Goal: Use online tool/utility: Utilize a website feature to perform a specific function

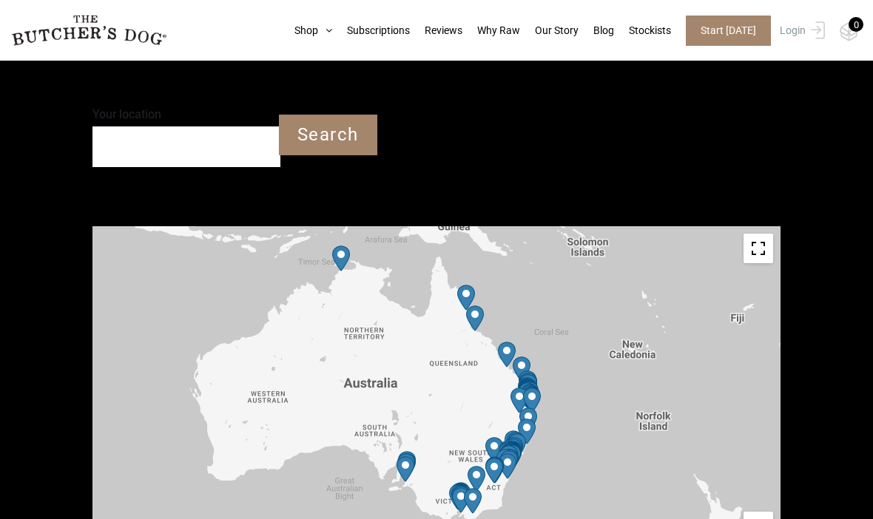
scroll to position [438, 0]
click at [159, 161] on input "Your location" at bounding box center [186, 147] width 188 height 41
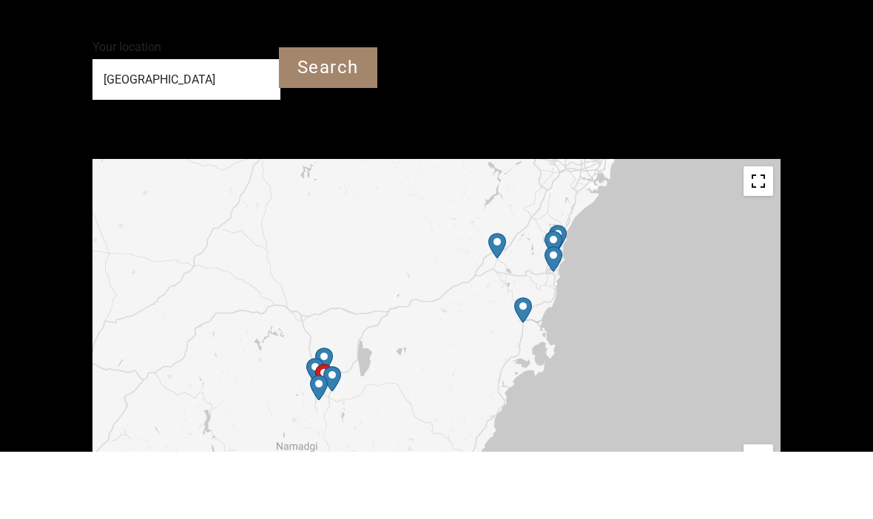
scroll to position [506, 0]
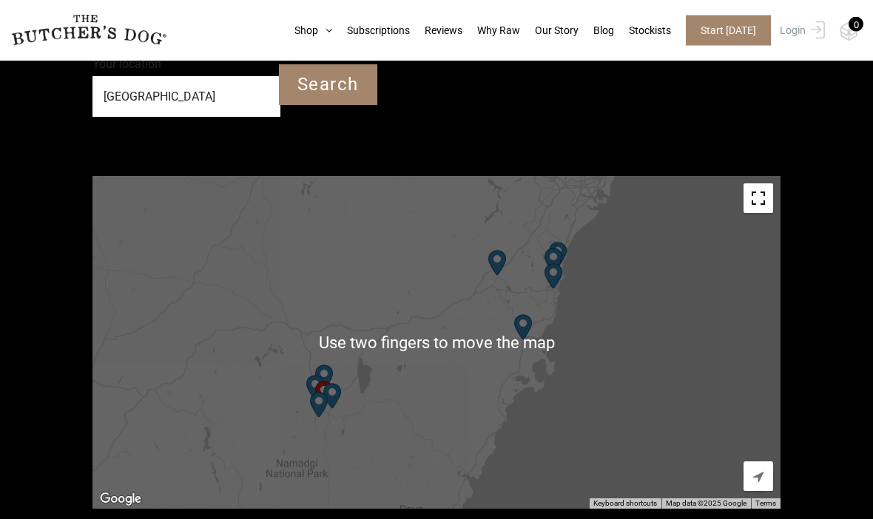
type input "[GEOGRAPHIC_DATA]"
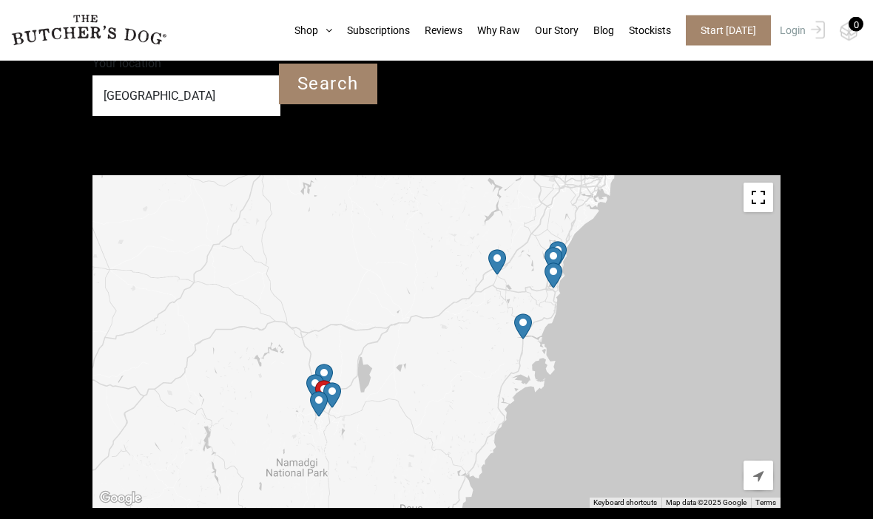
scroll to position [490, 0]
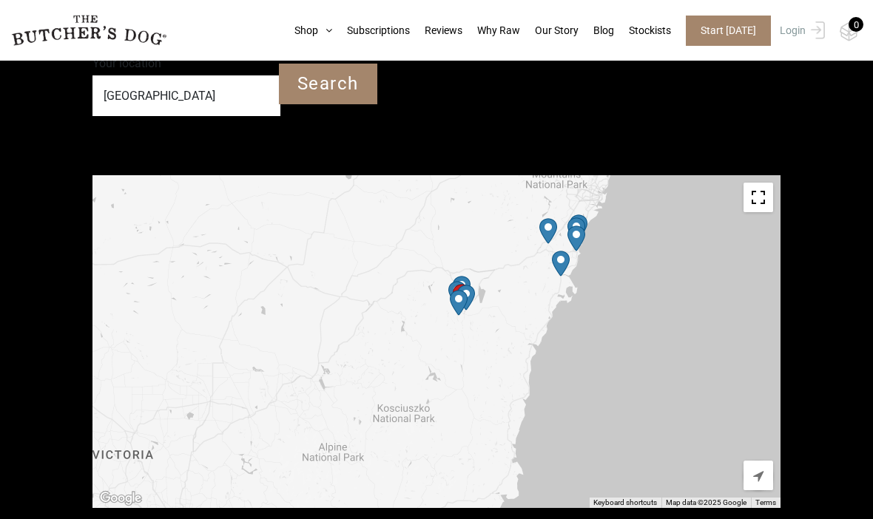
click at [337, 85] on input "Search" at bounding box center [328, 84] width 98 height 41
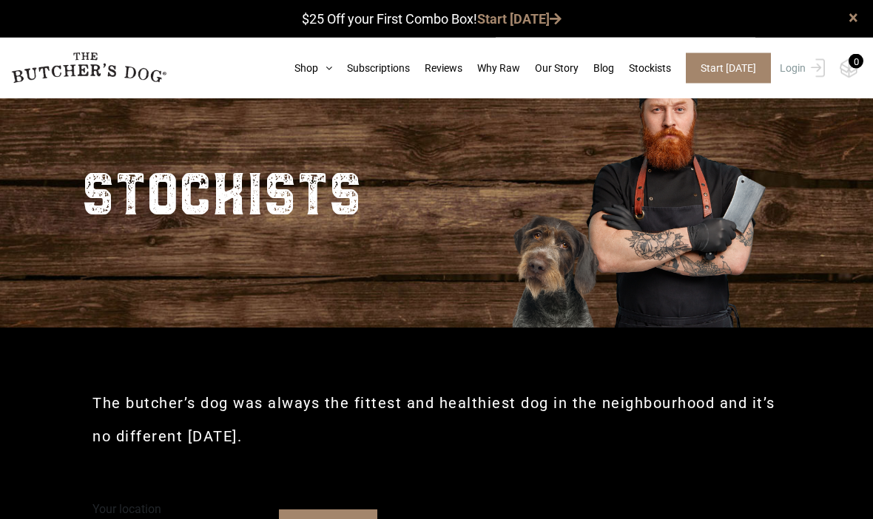
scroll to position [0, 0]
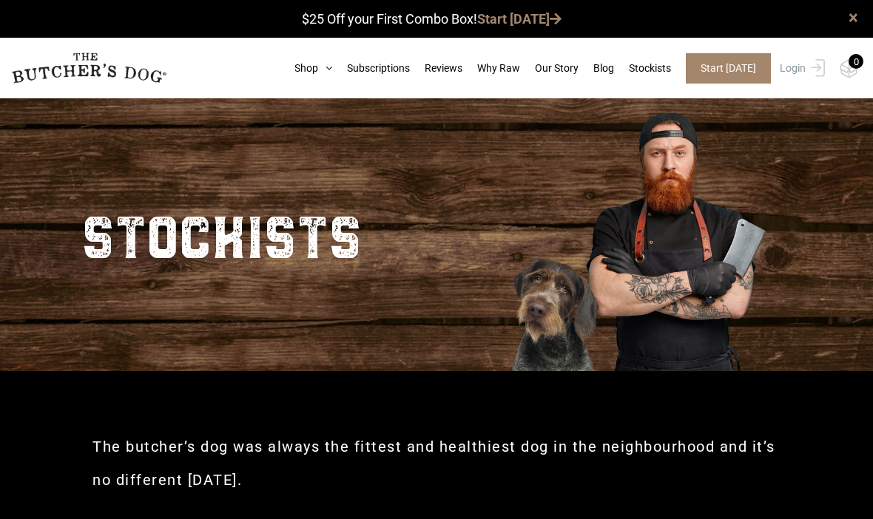
click at [280, 61] on link "Shop" at bounding box center [306, 69] width 53 height 16
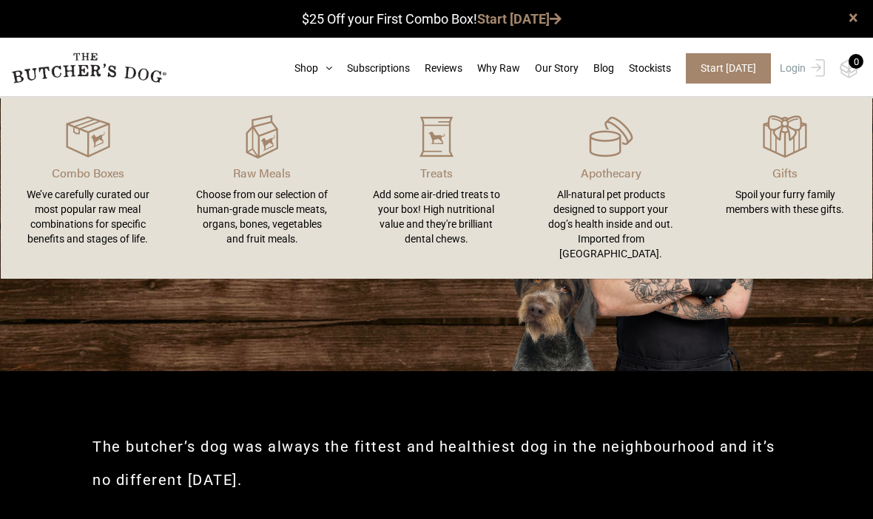
click at [78, 215] on div "We’ve carefully curated our most popular raw meal combinations for specific ben…" at bounding box center [87, 216] width 139 height 59
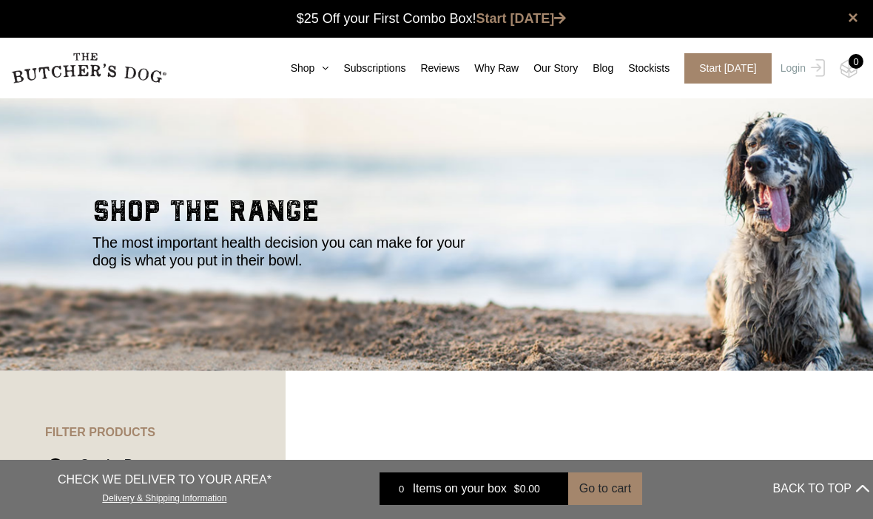
click at [276, 61] on link "Shop" at bounding box center [302, 69] width 53 height 16
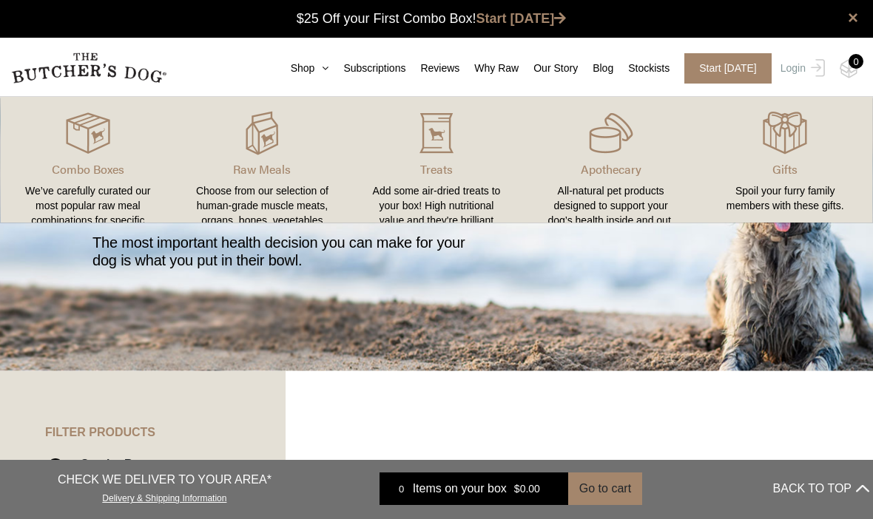
click at [282, 64] on link "Shop" at bounding box center [302, 69] width 53 height 16
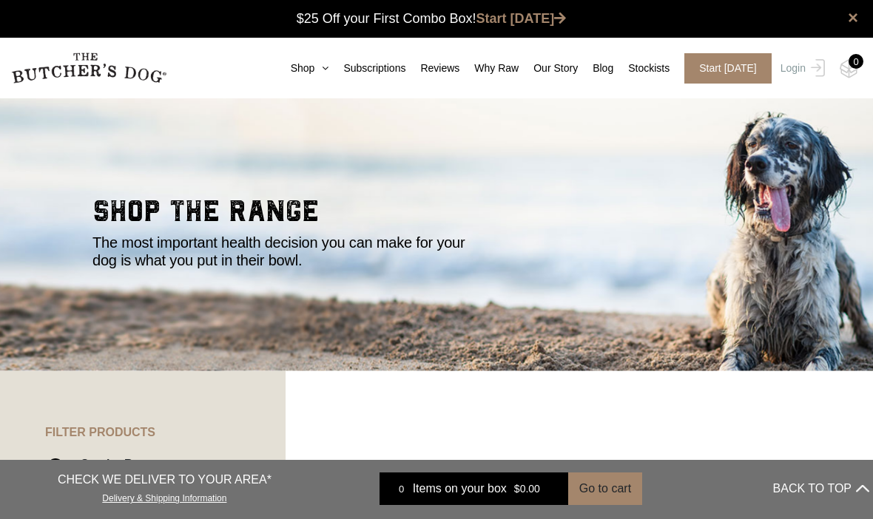
click at [288, 73] on link "Shop" at bounding box center [302, 69] width 53 height 16
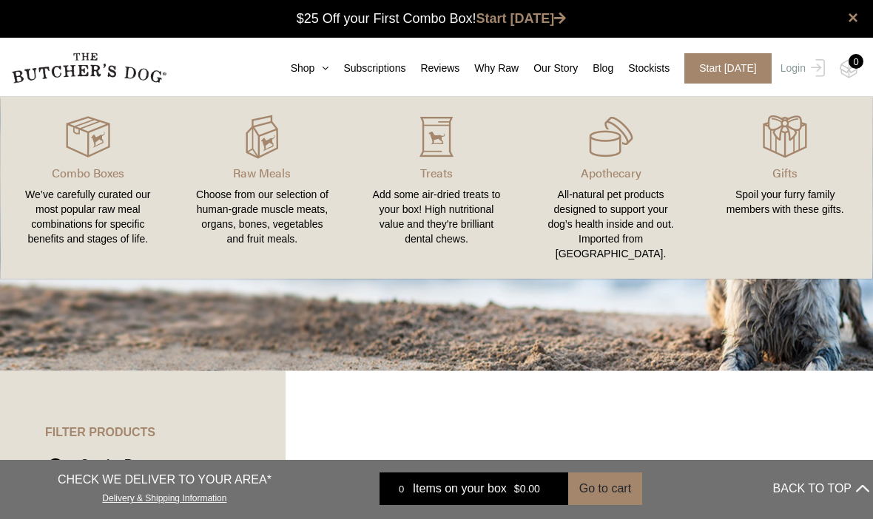
click at [84, 215] on div "We’ve carefully curated our most popular raw meal combinations for specific ben…" at bounding box center [87, 216] width 139 height 59
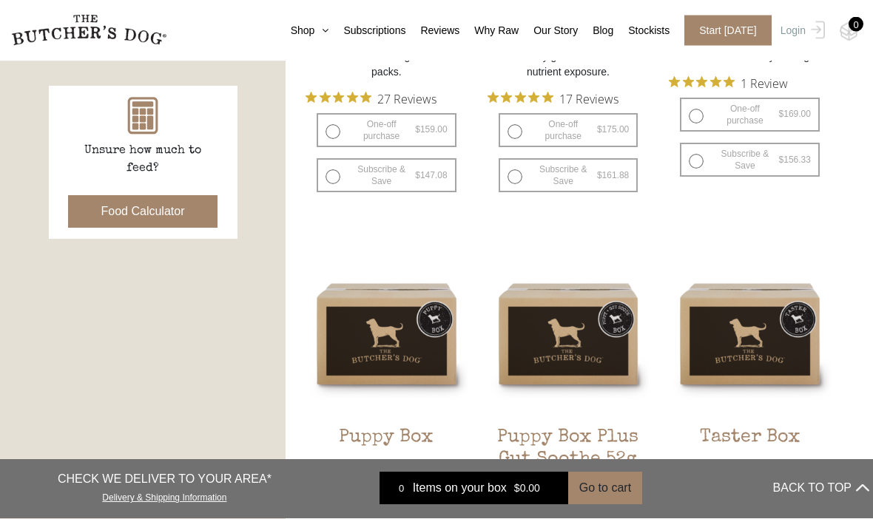
scroll to position [607, 0]
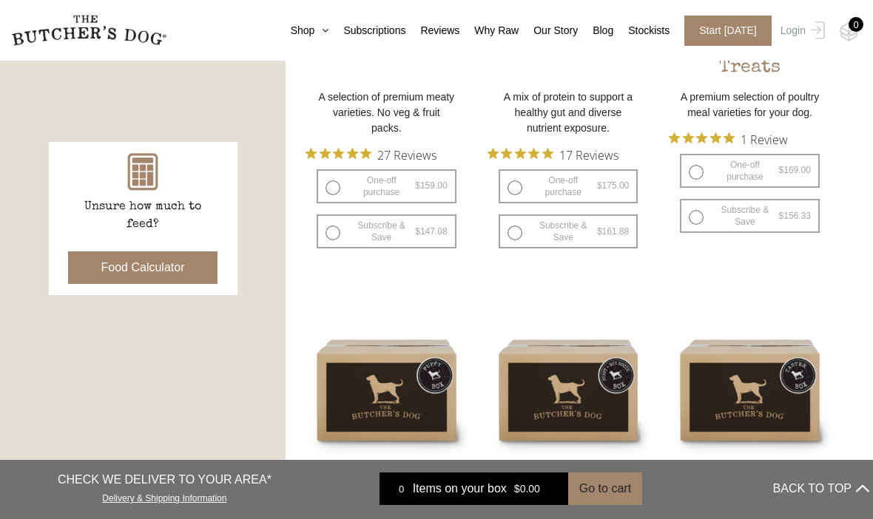
click at [129, 263] on button "Food Calculator" at bounding box center [143, 268] width 150 height 33
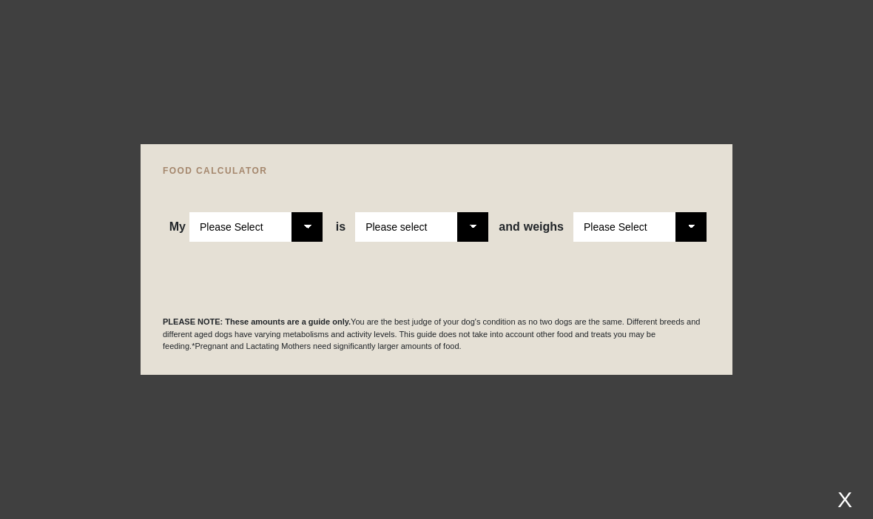
click at [295, 229] on select "Please Select Adult Dog Puppy" at bounding box center [255, 227] width 133 height 30
select select "puppy"
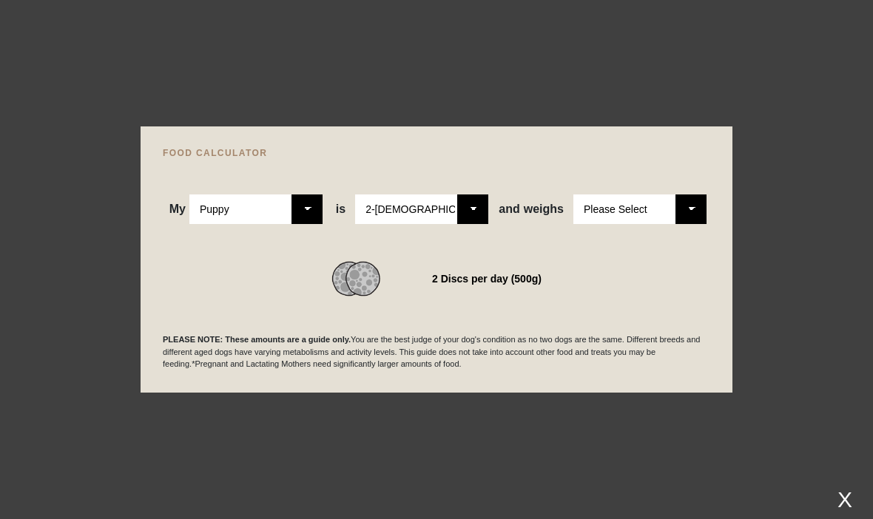
click at [462, 201] on select "Please Select 2-4 months old 4-5 months old 6-8 months old 8-12 months old" at bounding box center [421, 210] width 133 height 30
select select "8"
click at [685, 205] on select "Please Select 1kg 2kg 3kg 4kg 5kg 6kg 7kg 8kg 9kg 10kg 11kg 12kg 13kg 14kg 15kg…" at bounding box center [639, 210] width 133 height 30
click at [692, 198] on select "Please Select 1kg 2kg 3kg 4kg 5kg 6kg 7kg 8kg 9kg 10kg 11kg 12kg 13kg 14kg 15kg…" at bounding box center [639, 210] width 133 height 30
select select "5"
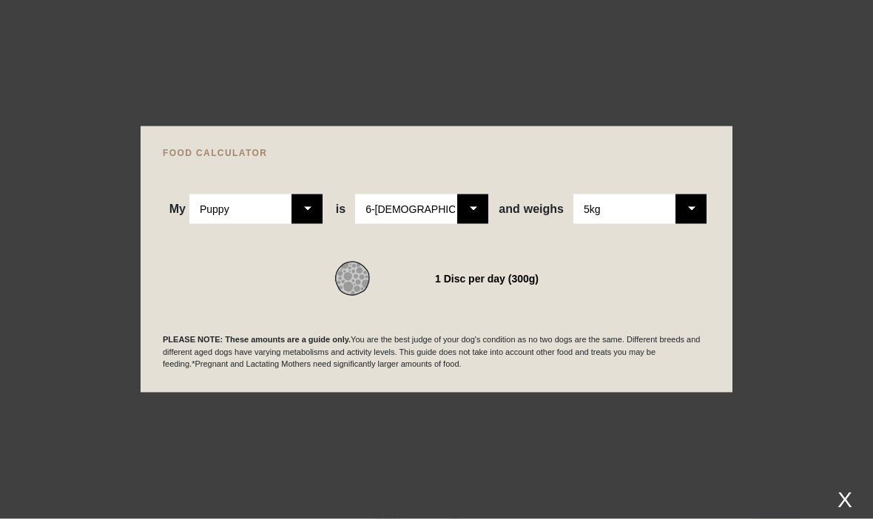
scroll to position [980, 0]
click at [474, 224] on select "Please Select 2-4 months old 4-5 months old 6-8 months old 8-12 months old" at bounding box center [421, 210] width 133 height 30
select select "12"
click at [674, 218] on div "My Please Select Adult Dog Puppy is Please Select 2-4 months old 4-5 months old…" at bounding box center [436, 191] width 547 height 67
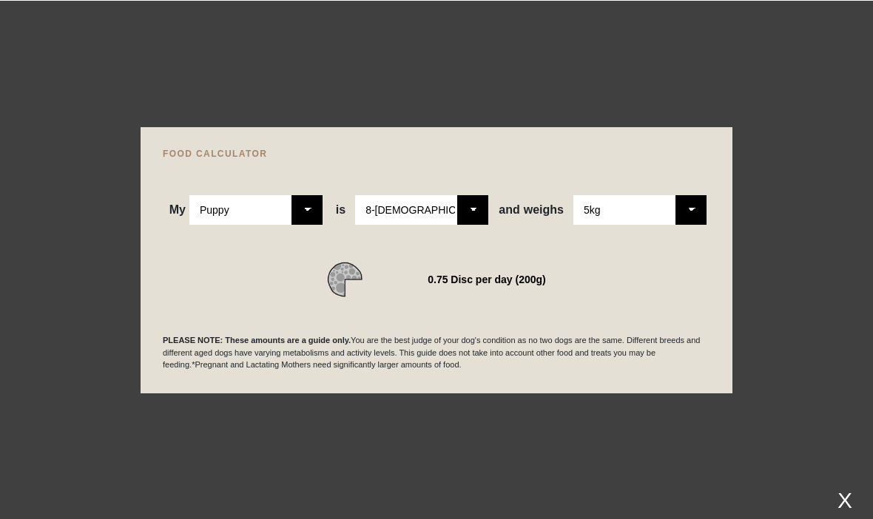
click at [685, 224] on select "Please Select 1kg 2kg 3kg 4kg 5kg 6kg 7kg 8kg 9kg 10kg 11kg 12kg 13kg 14kg 15kg…" at bounding box center [639, 210] width 133 height 30
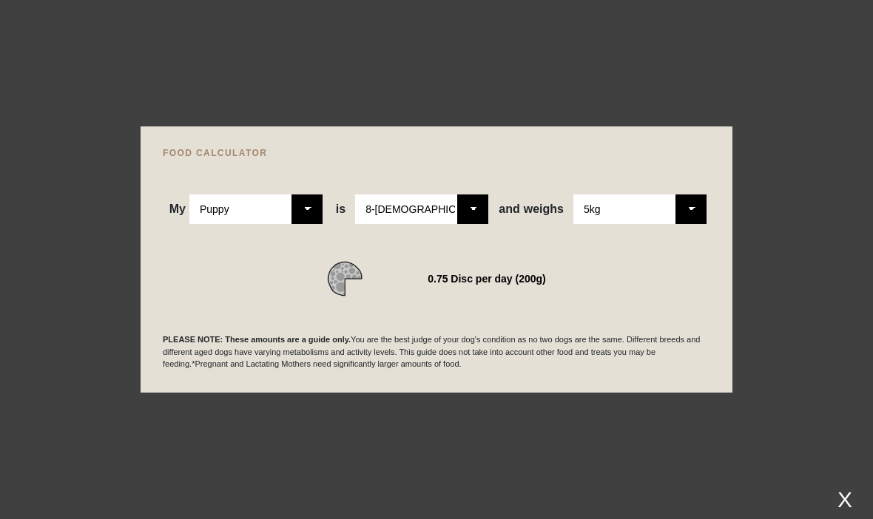
select select "6"
click at [304, 224] on select "Please Select Adult Dog Puppy" at bounding box center [255, 210] width 133 height 30
select select "adult"
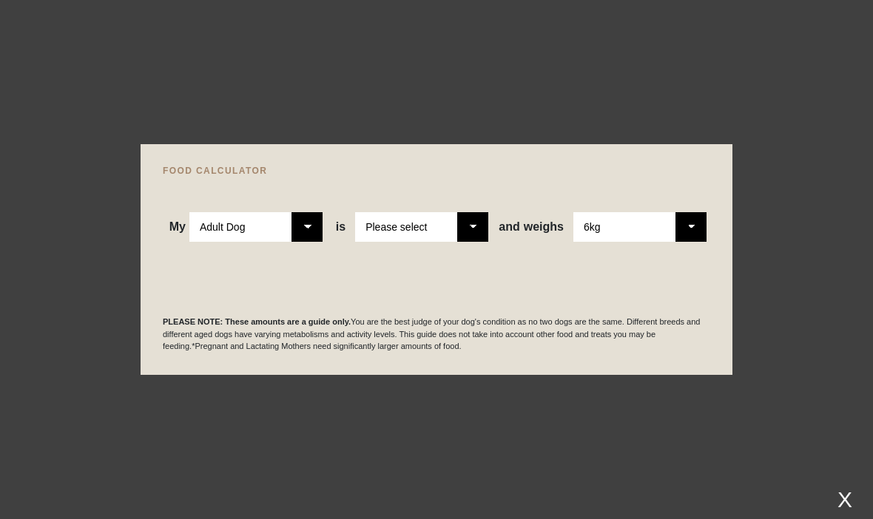
click at [461, 242] on select "Please select a healthy weight overweight" at bounding box center [421, 227] width 133 height 30
select select "0"
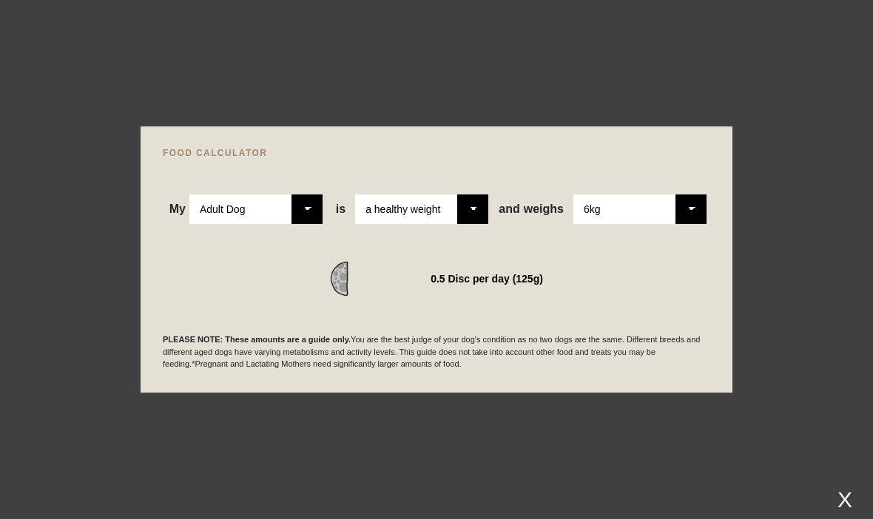
scroll to position [997, 0]
